Goal: Transaction & Acquisition: Purchase product/service

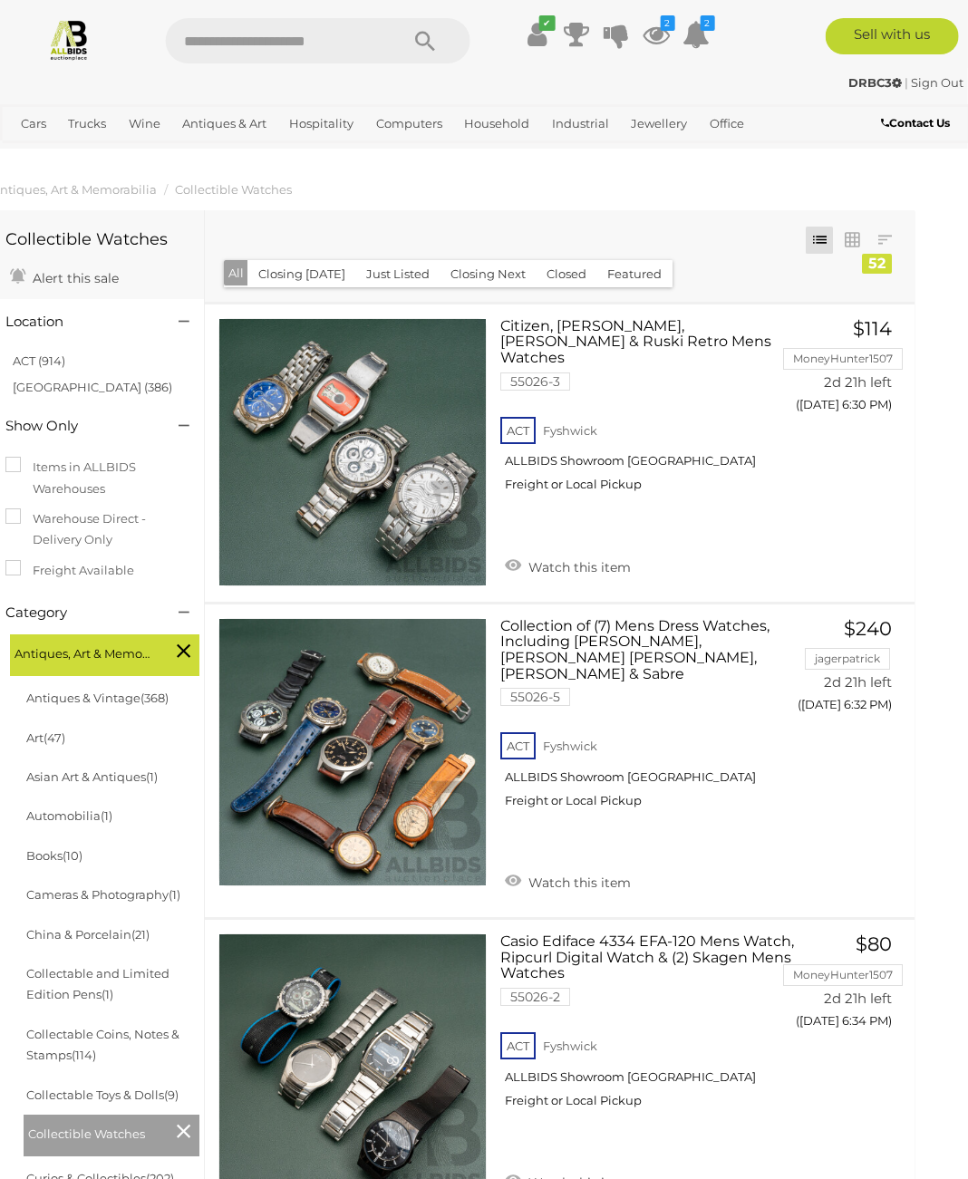
scroll to position [0, 18]
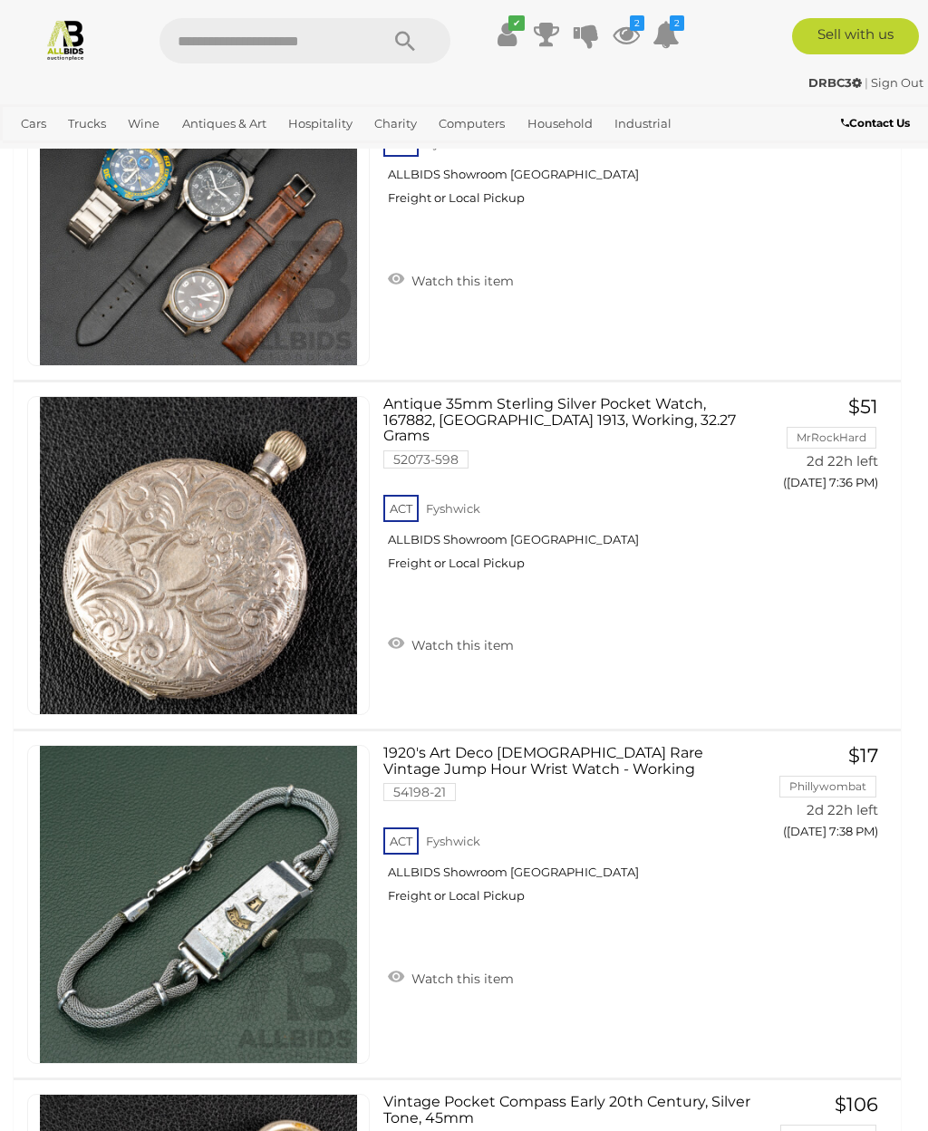
scroll to position [11097, 0]
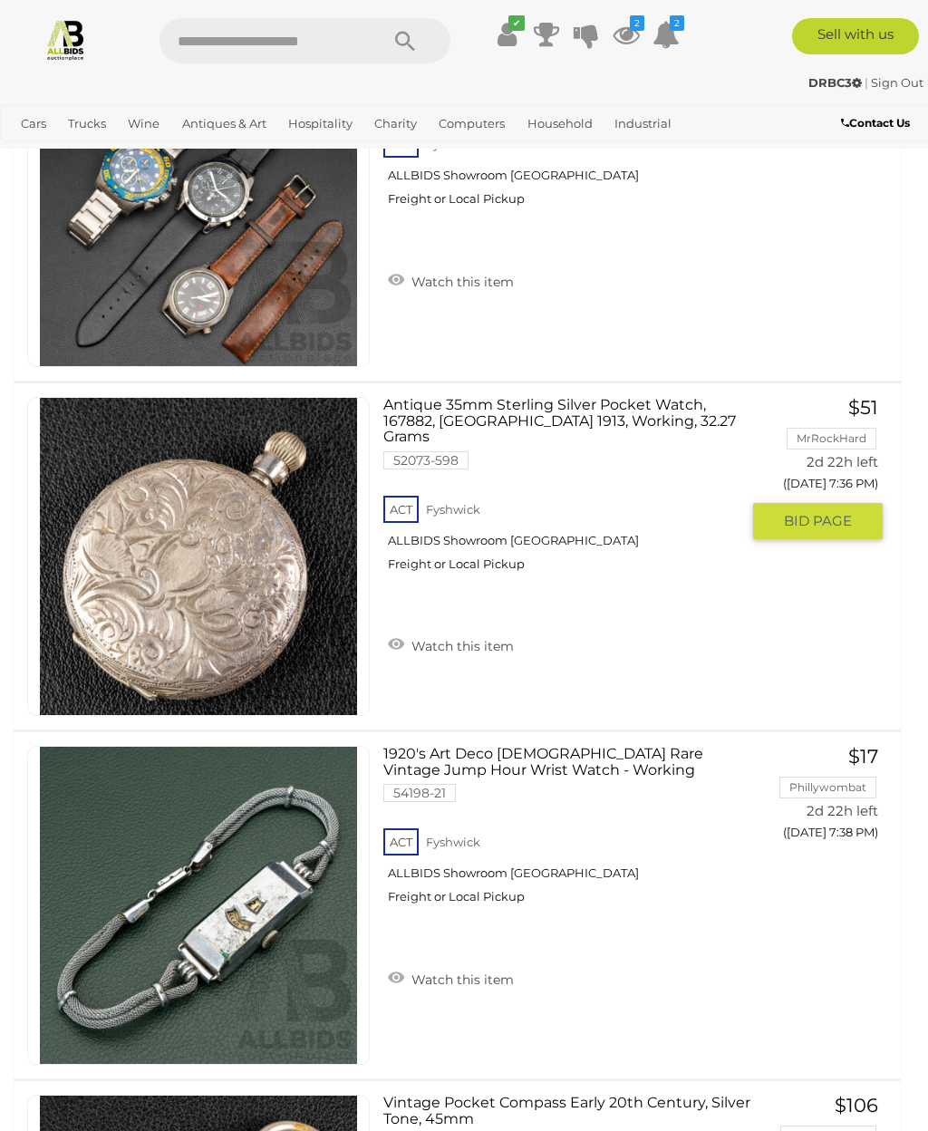
click at [178, 562] on img at bounding box center [198, 556] width 317 height 317
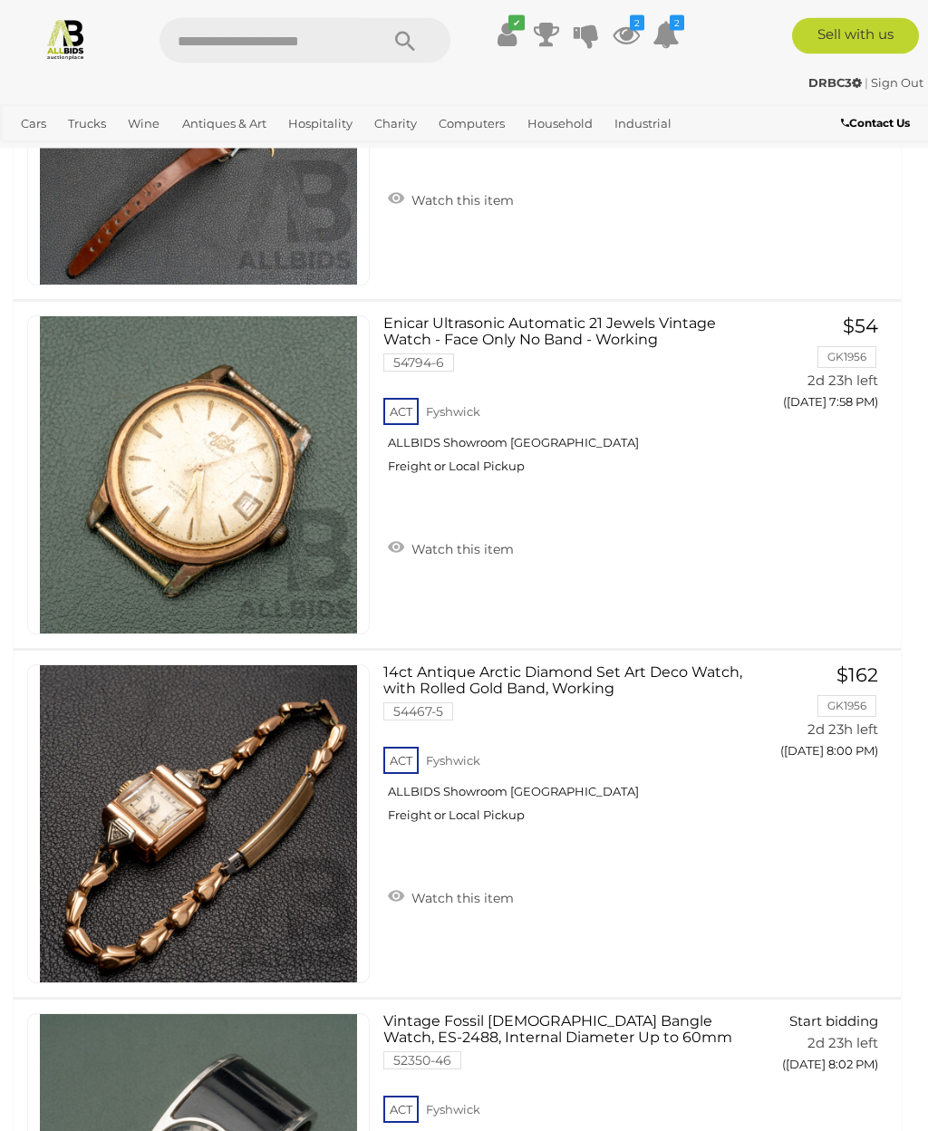
scroll to position [15366, 0]
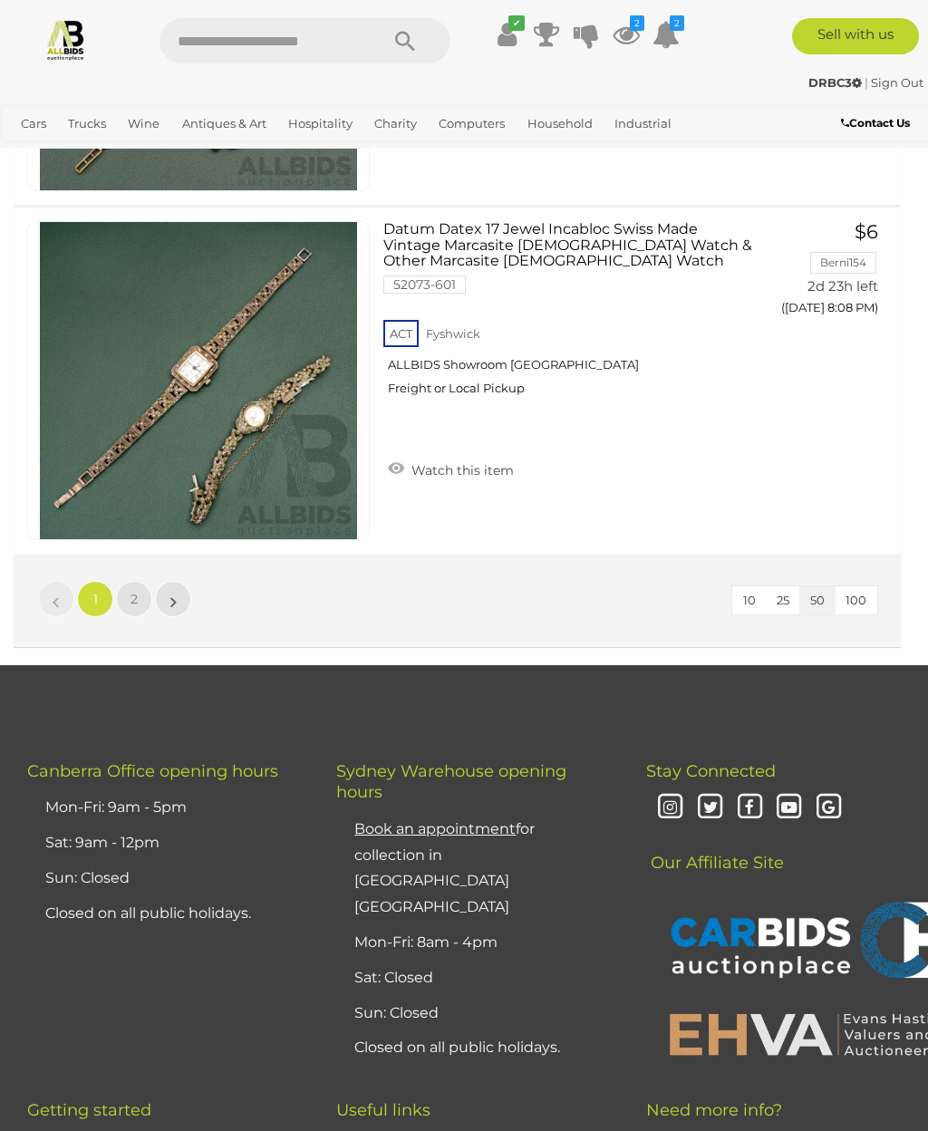
click at [130, 599] on link "2" at bounding box center [134, 599] width 36 height 36
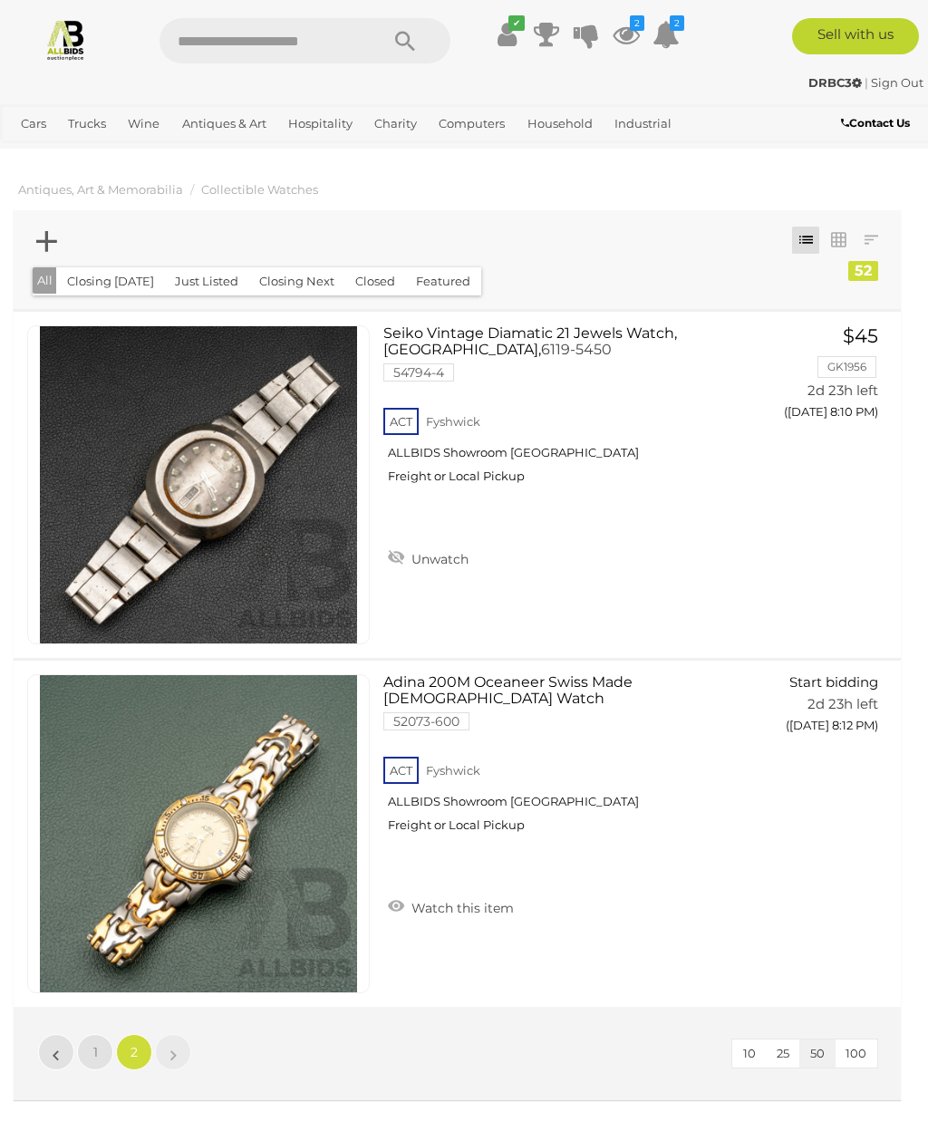
click at [633, 37] on icon at bounding box center [626, 34] width 27 height 33
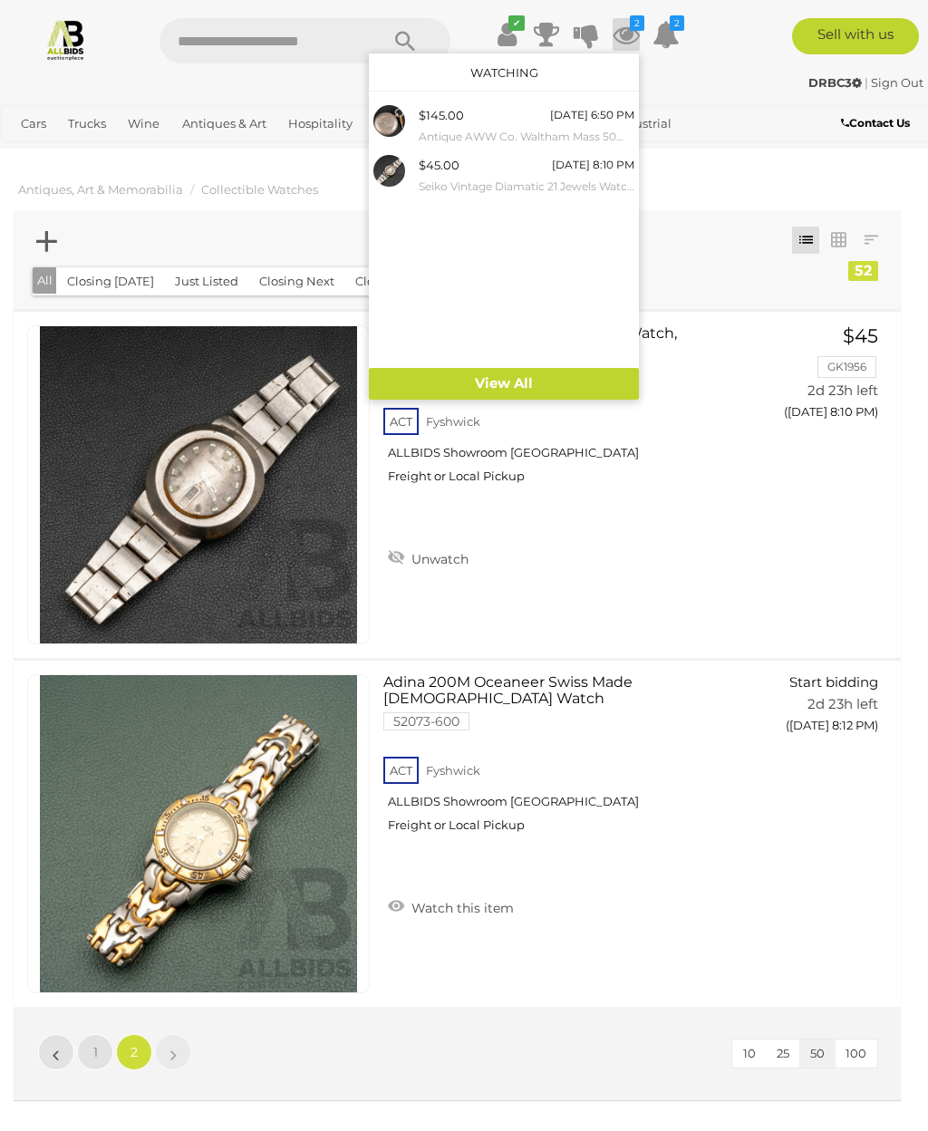
click at [771, 508] on div at bounding box center [464, 565] width 928 height 1131
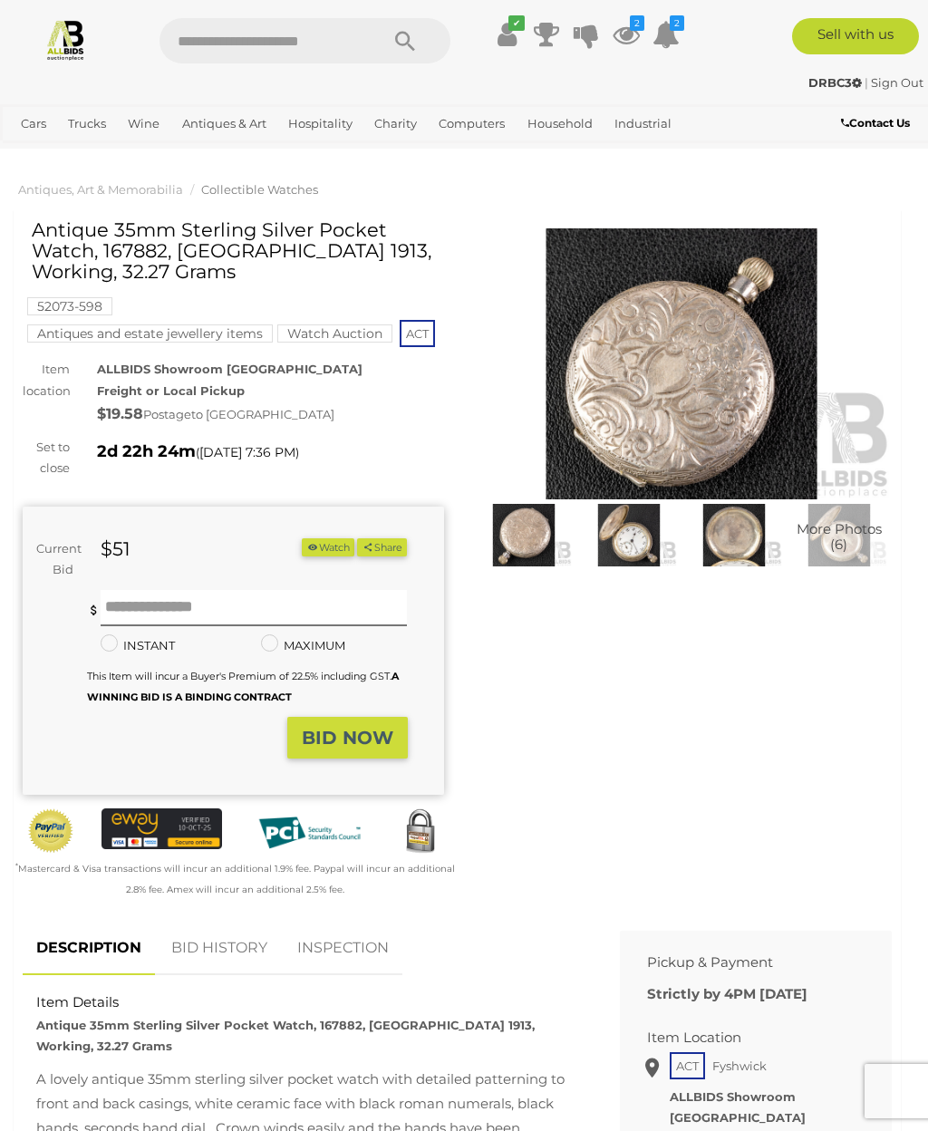
click at [713, 388] on img at bounding box center [682, 363] width 422 height 271
